Goal: Task Accomplishment & Management: Use online tool/utility

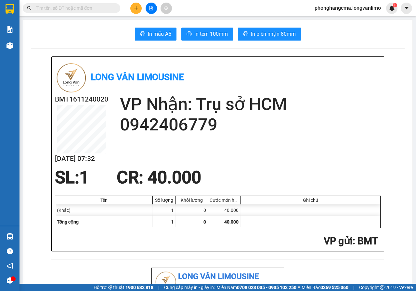
click at [150, 6] on button at bounding box center [151, 8] width 11 height 11
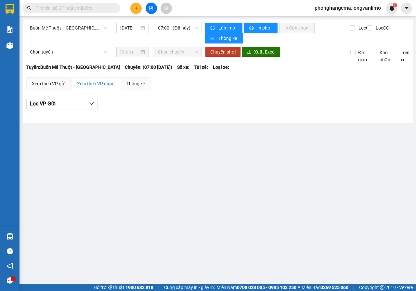
click at [82, 26] on span "Buôn Mê Thuột - [GEOGRAPHIC_DATA]" at bounding box center [68, 28] width 77 height 10
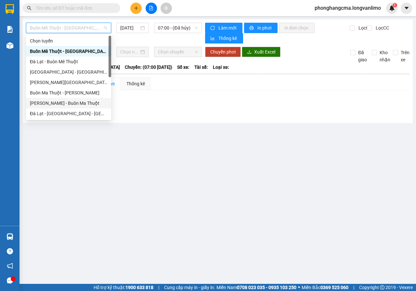
click at [59, 103] on div "[PERSON_NAME] - Buôn Ma Thuột" at bounding box center [68, 103] width 77 height 7
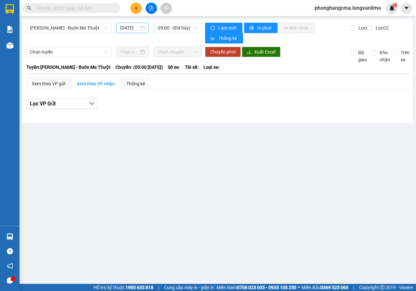
click at [142, 30] on div "[DATE]" at bounding box center [132, 27] width 25 height 7
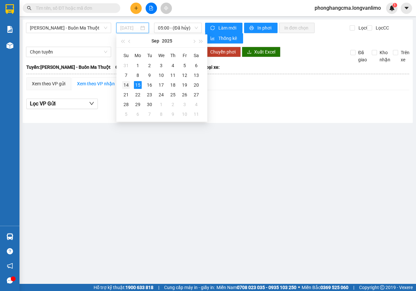
click at [125, 85] on div "14" at bounding box center [126, 85] width 8 height 8
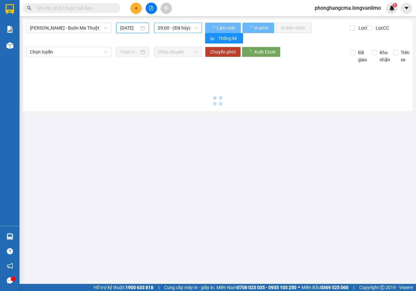
type input "[DATE]"
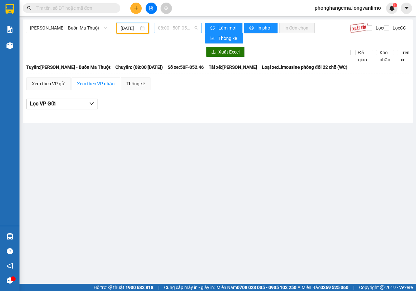
click at [177, 27] on span "08:00 - 50F-052.46" at bounding box center [178, 28] width 40 height 10
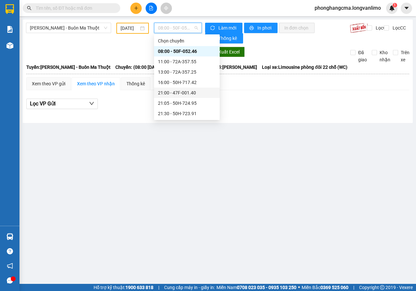
scroll to position [62, 0]
click at [180, 73] on div "22:00 - 47F-001.52" at bounding box center [187, 72] width 58 height 7
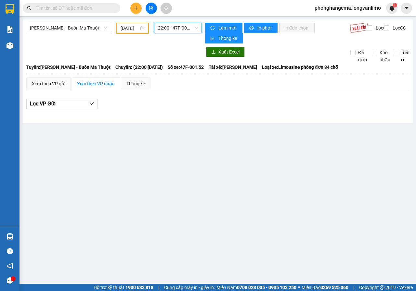
click at [174, 28] on span "22:00 - 47F-001.52" at bounding box center [178, 28] width 40 height 10
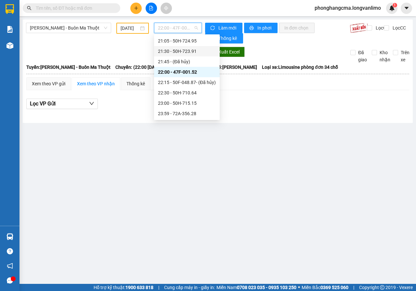
click at [175, 51] on div "21:30 - 50H-723.91" at bounding box center [187, 51] width 58 height 7
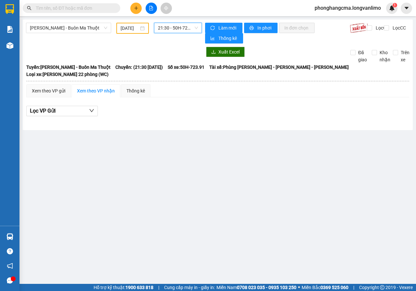
click at [176, 28] on span "21:30 - 50H-723.91" at bounding box center [178, 28] width 40 height 10
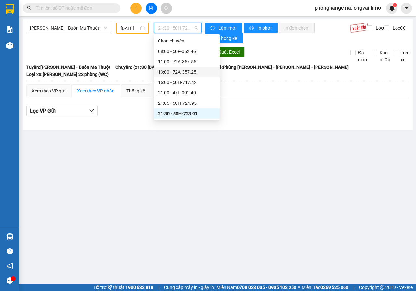
click at [184, 73] on div "13:00 - 72A-357.25" at bounding box center [187, 72] width 58 height 7
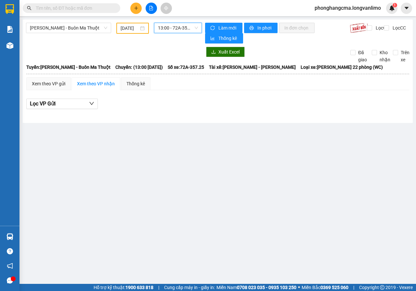
click at [180, 32] on span "13:00 - 72A-357.25" at bounding box center [178, 28] width 40 height 10
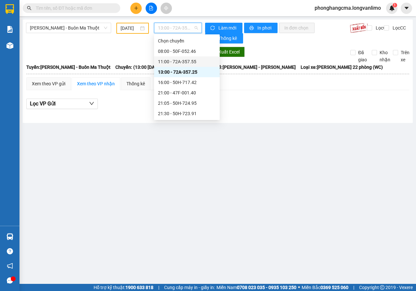
click at [178, 61] on div "11:00 - 72A-357.55" at bounding box center [187, 61] width 58 height 7
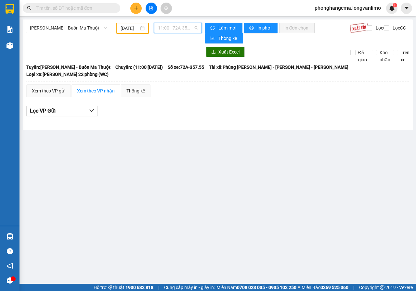
click at [179, 29] on span "11:00 - 72A-357.55" at bounding box center [178, 28] width 40 height 10
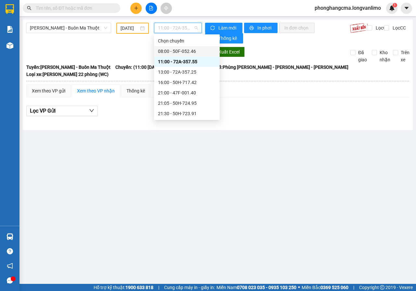
click at [179, 49] on div "08:00 - 50F-052.46" at bounding box center [187, 51] width 58 height 7
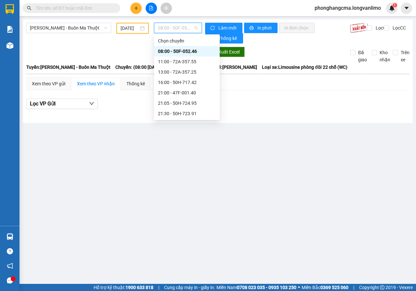
click at [183, 27] on span "08:00 - 50F-052.46" at bounding box center [178, 28] width 40 height 10
drag, startPoint x: 175, startPoint y: 73, endPoint x: 175, endPoint y: 93, distance: 20.1
click at [175, 93] on div "Chọn chuyến 08:00 - 50F-052.46 11:00 - 72A-357.55 13:00 - 72A-357.25 16:00 - 50…" at bounding box center [187, 46] width 66 height 146
click at [175, 93] on div "22:30 - 50H-710.64" at bounding box center [187, 92] width 58 height 7
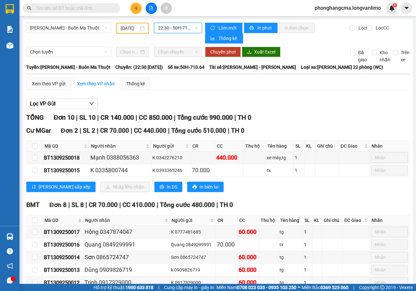
click at [180, 29] on span "22:30 - 50H-710.64" at bounding box center [178, 28] width 40 height 10
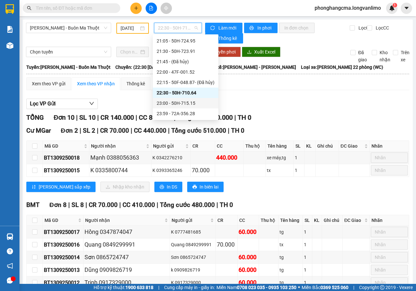
click at [169, 105] on div "23:00 - 50H-715.15" at bounding box center [186, 103] width 58 height 7
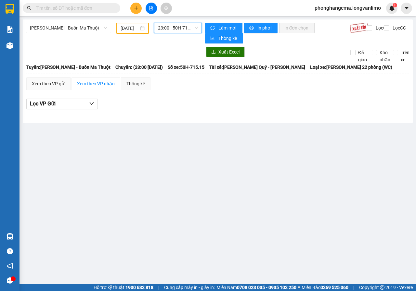
click at [179, 29] on span "23:00 - 50H-715.15" at bounding box center [178, 28] width 40 height 10
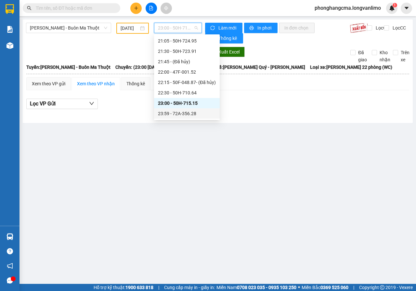
click at [172, 114] on div "23:59 - 72A-356.28" at bounding box center [187, 113] width 58 height 7
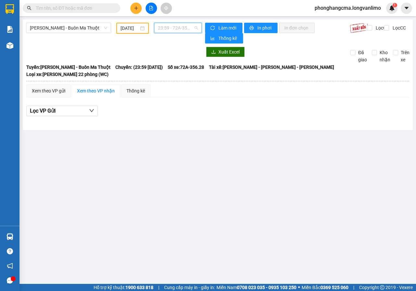
click at [179, 27] on span "23:59 - 72A-356.28" at bounding box center [178, 28] width 40 height 10
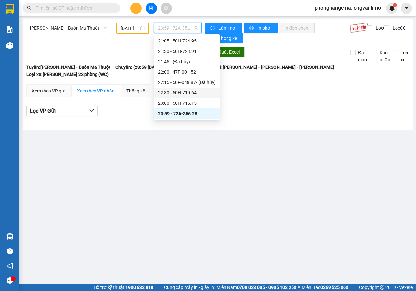
click at [182, 95] on div "22:30 - 50H-710.64" at bounding box center [187, 92] width 58 height 7
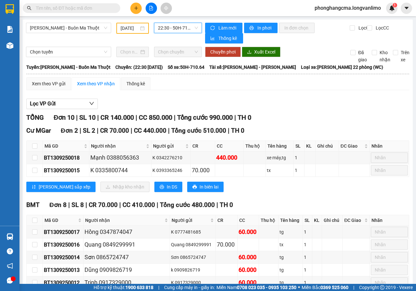
click at [180, 29] on span "22:30 - 50H-710.64" at bounding box center [178, 28] width 40 height 10
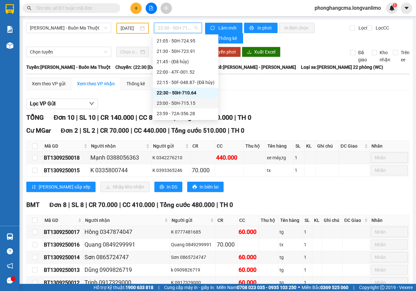
click at [184, 103] on div "23:00 - 50H-715.15" at bounding box center [186, 103] width 58 height 7
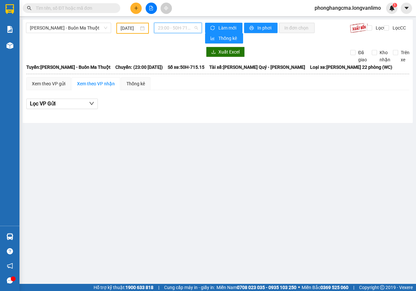
click at [179, 27] on span "23:00 - 50H-715.15" at bounding box center [178, 28] width 40 height 10
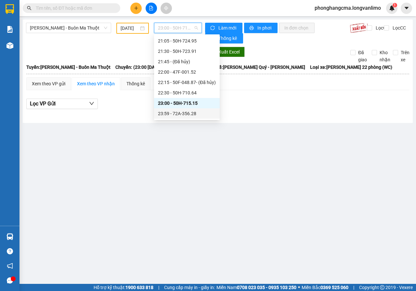
click at [178, 112] on div "23:59 - 72A-356.28" at bounding box center [187, 113] width 58 height 7
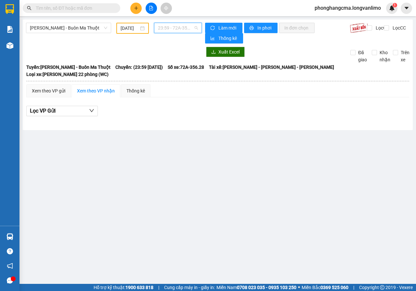
click at [172, 26] on span "23:59 - 72A-356.28" at bounding box center [178, 28] width 40 height 10
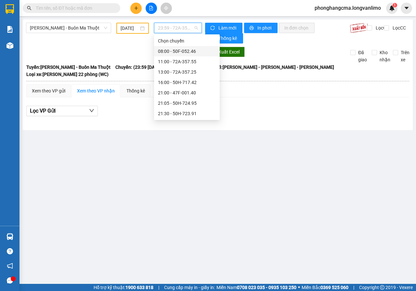
click at [179, 52] on div "08:00 - 50F-052.46" at bounding box center [187, 51] width 58 height 7
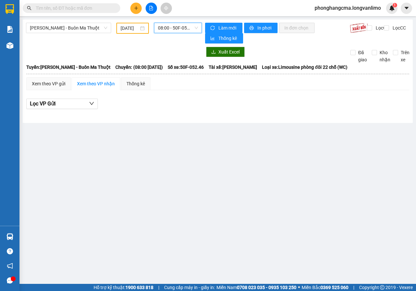
click at [175, 31] on span "08:00 - 50F-052.46" at bounding box center [178, 28] width 40 height 10
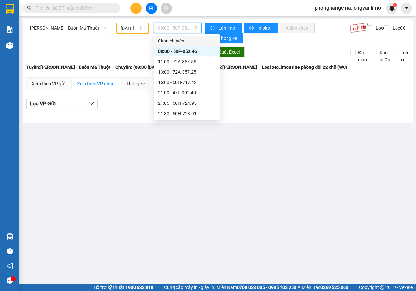
click at [125, 52] on div at bounding box center [114, 52] width 176 height 10
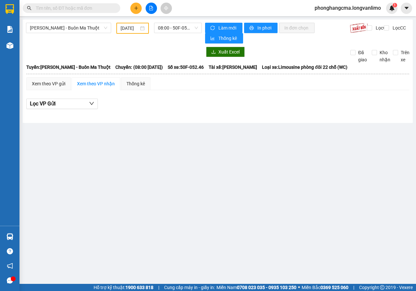
click at [91, 9] on input "text" at bounding box center [74, 8] width 77 height 7
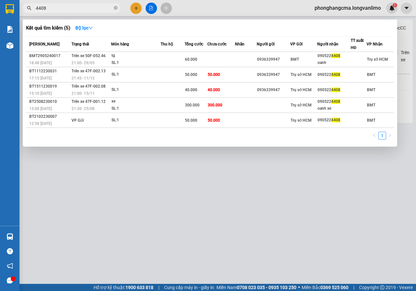
type input "4408"
click at [174, 195] on div at bounding box center [208, 145] width 416 height 291
